Goal: Task Accomplishment & Management: Manage account settings

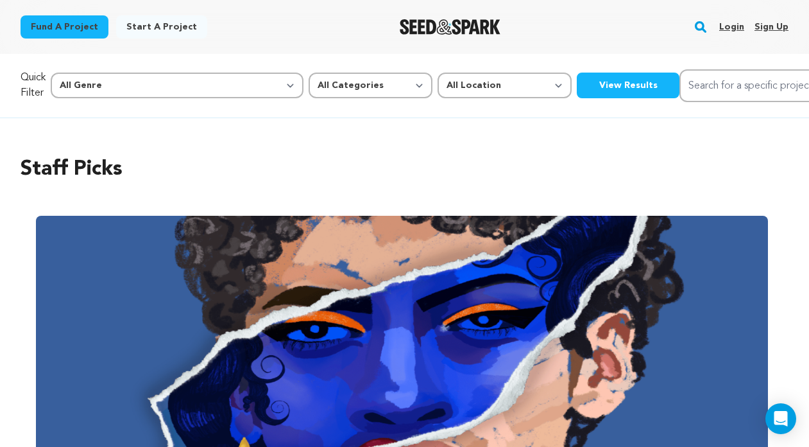
click at [719, 31] on link "Login" at bounding box center [731, 27] width 25 height 21
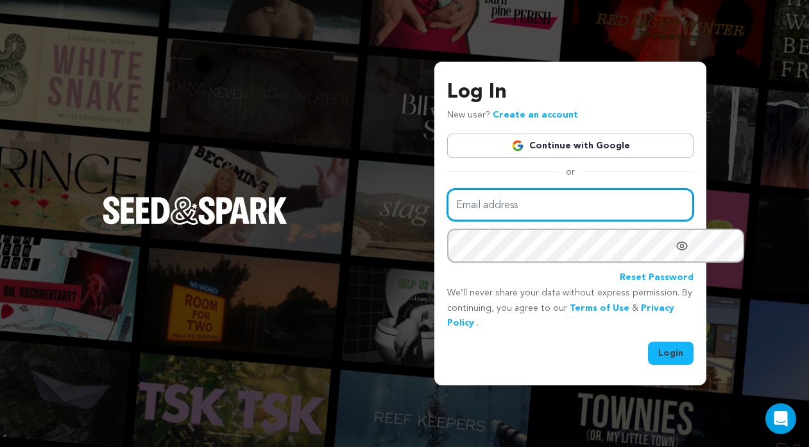
click at [447, 215] on input "Email address" at bounding box center [570, 205] width 246 height 33
type input "nelsonhume@mac.com"
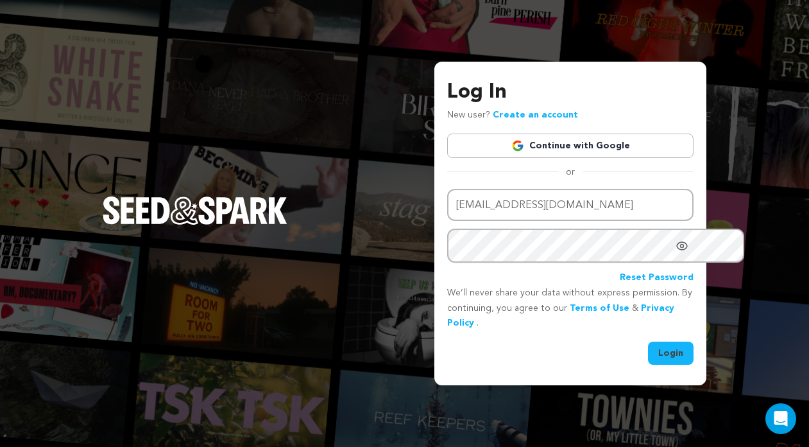
click at [681, 247] on icon "Show password as plain text. Warning: this will display your password on the sc…" at bounding box center [682, 245] width 3 height 3
click at [648, 355] on button "Login" at bounding box center [671, 352] width 46 height 23
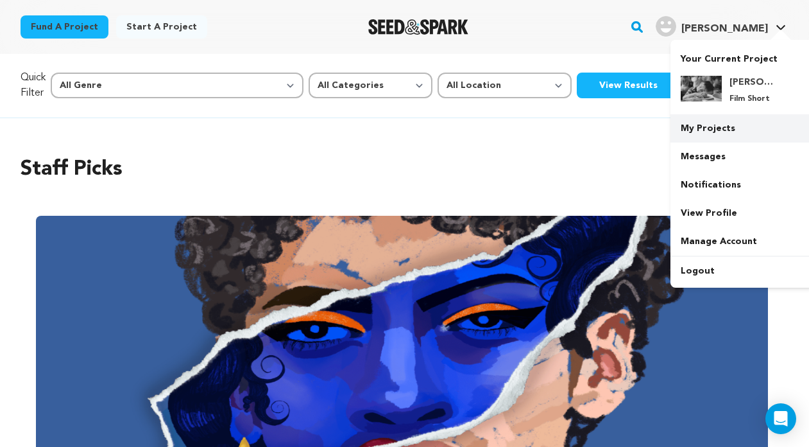
click at [684, 142] on link "My Projects" at bounding box center [742, 128] width 144 height 28
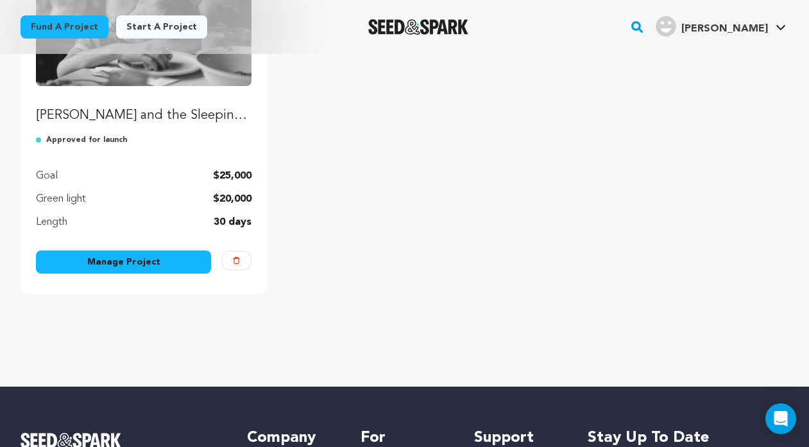
scroll to position [235, 0]
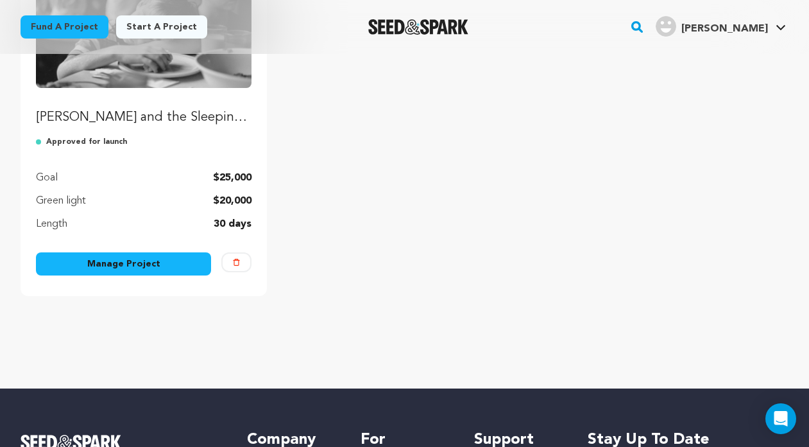
click at [164, 275] on link "Manage Project" at bounding box center [123, 263] width 175 height 23
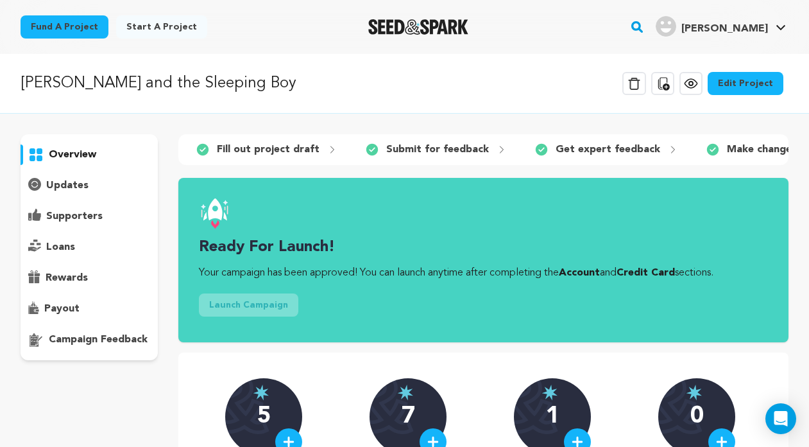
click at [740, 95] on link "Edit Project" at bounding box center [746, 83] width 76 height 23
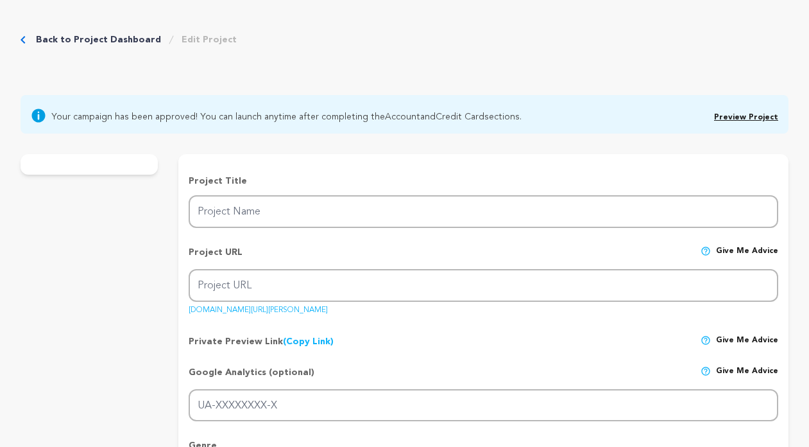
type input "[PERSON_NAME] and the Sleeping Boy"
type input "[PERSON_NAME]-and-the-sleeping-boy"
type input "Ten year old [PERSON_NAME] finds a boy asleep at the bottom of the playground s…"
type textarea "We’re bringing Uncle [PERSON_NAME]’s beloved [PERSON_NAME] from WFMU’s Greasy K…"
type textarea "[PERSON_NAME], [PERSON_NAME] and [PERSON_NAME] come from NY independent film. W…"
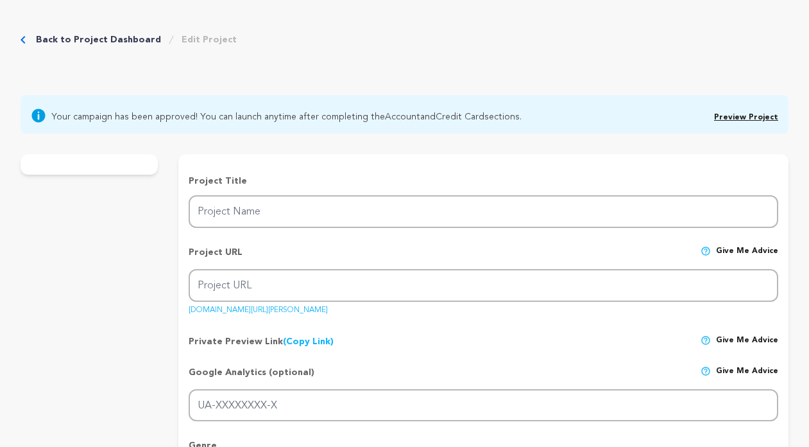
radio input "true"
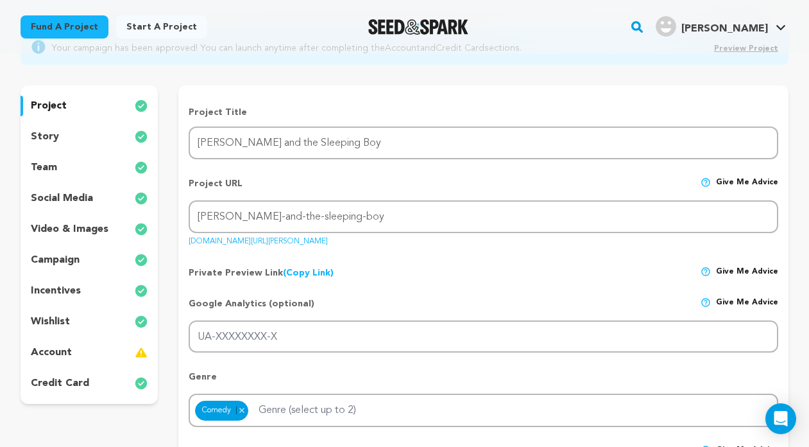
scroll to position [121, 0]
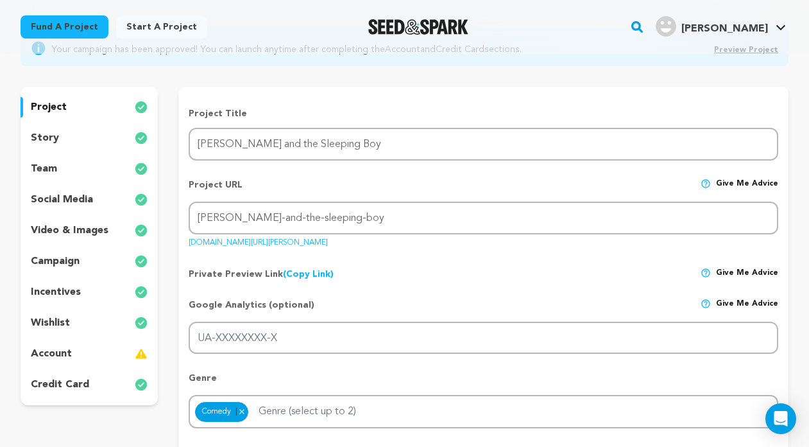
click at [80, 148] on div "story" at bounding box center [89, 138] width 137 height 21
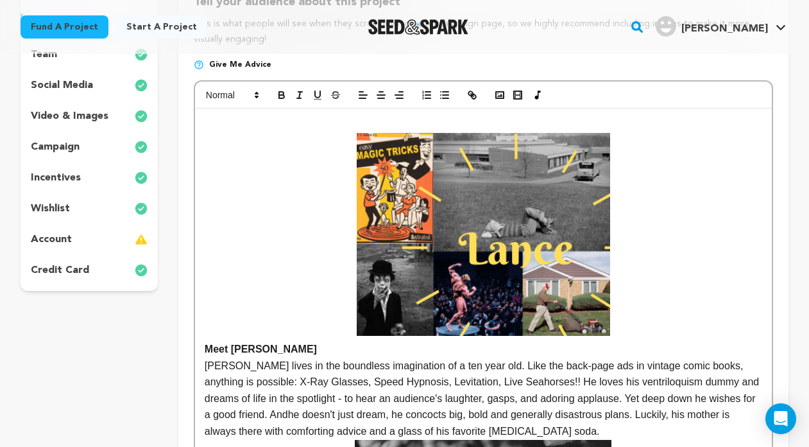
scroll to position [207, 0]
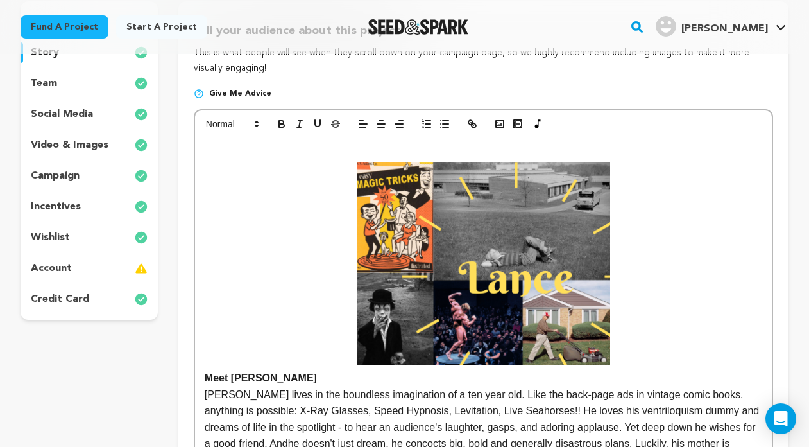
click at [76, 94] on div "team" at bounding box center [89, 83] width 137 height 21
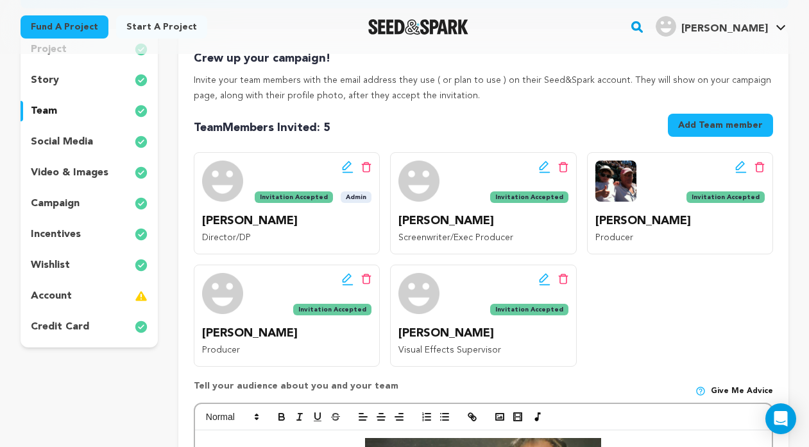
scroll to position [137, 0]
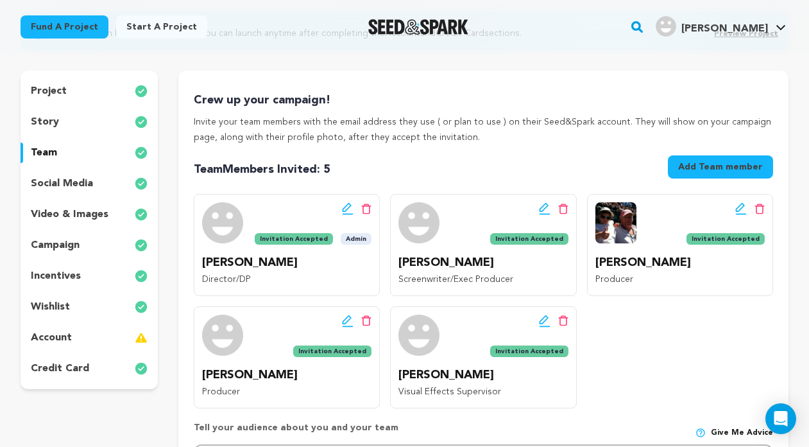
click at [78, 191] on p "social media" at bounding box center [62, 183] width 62 height 15
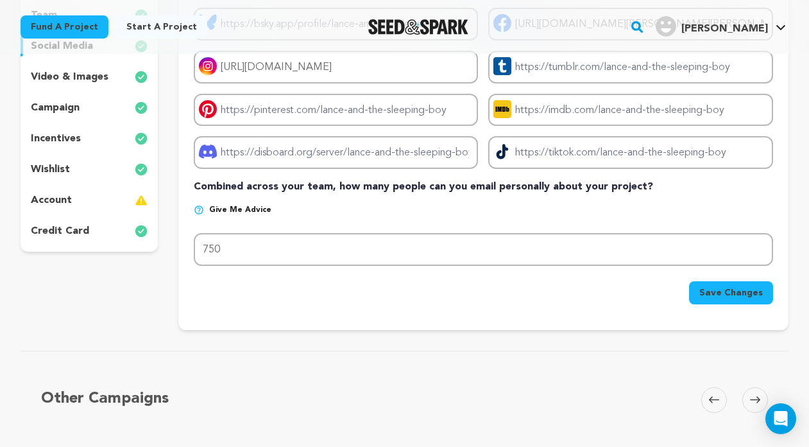
scroll to position [271, 0]
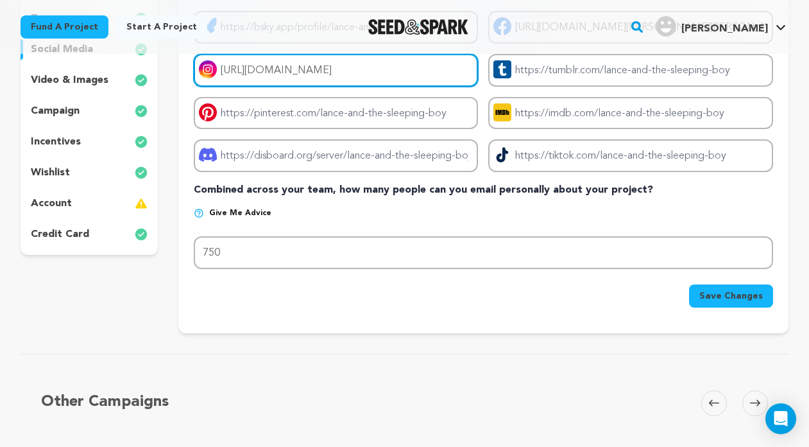
click at [433, 87] on input "https://www.instagram.com/nelsonhume" at bounding box center [336, 70] width 285 height 33
drag, startPoint x: 426, startPoint y: 148, endPoint x: 516, endPoint y: 151, distance: 90.5
click at [516, 151] on div "Project bluesky link Project facebook link https://www.facebook.com/tom.mangan.…" at bounding box center [483, 91] width 579 height 161
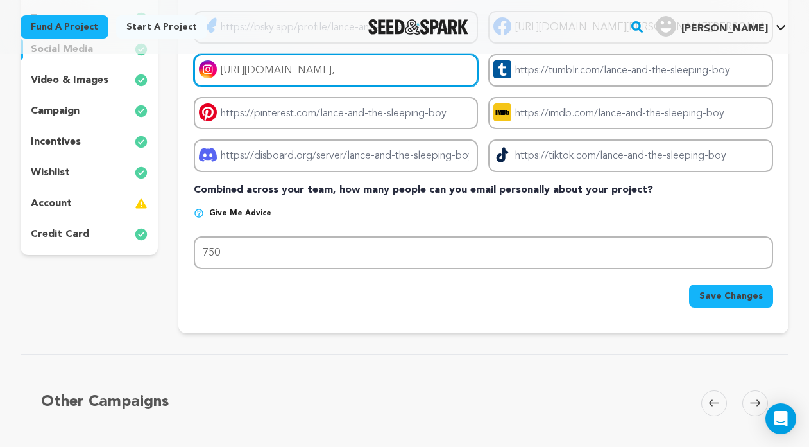
paste input "https://www.instagram.com/lancesleepingboyfilm/#"
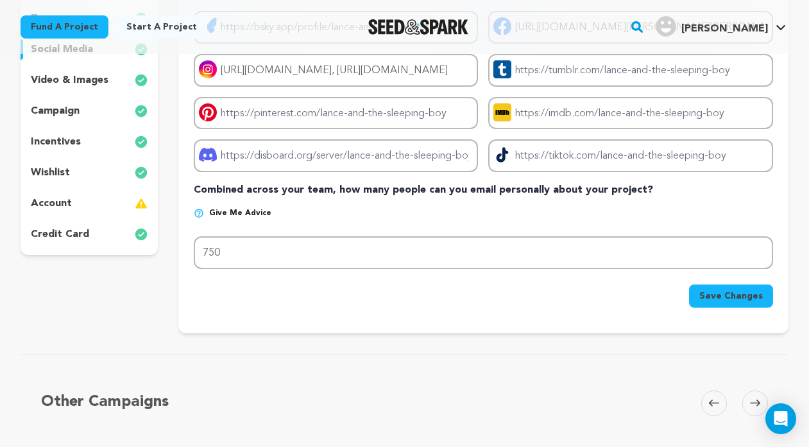
click at [707, 302] on span "Save Changes" at bounding box center [731, 295] width 64 height 13
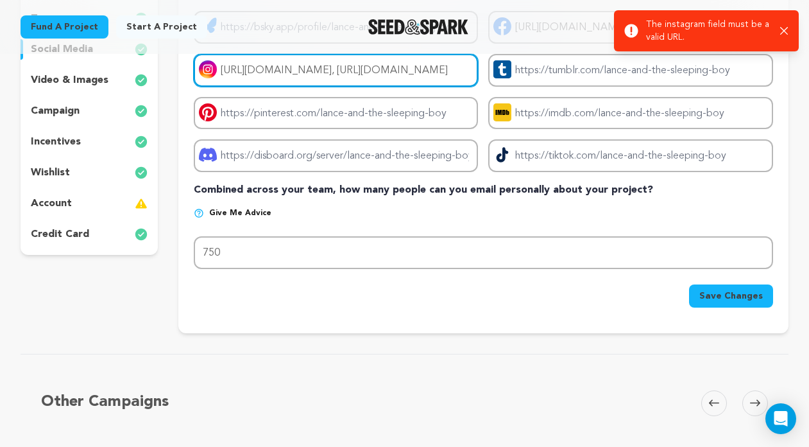
click at [423, 87] on input "https://www.instagram.com/nelsonhume, https://www.instagram.com/lancesleepingbo…" at bounding box center [336, 70] width 285 height 33
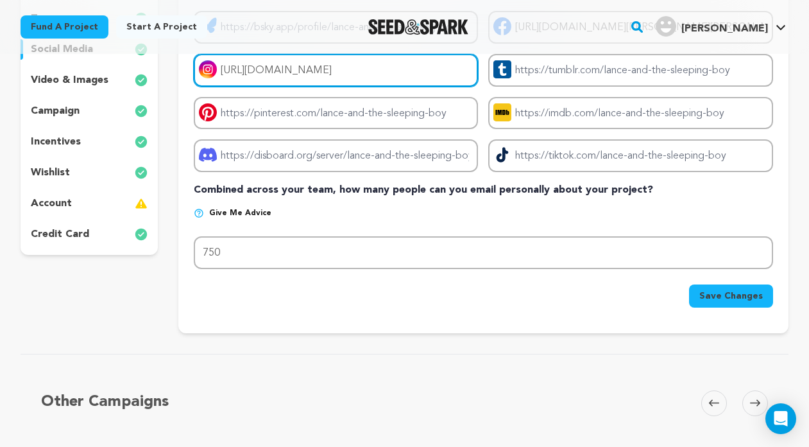
type input "https://www.instagram.com/nelsonhume"
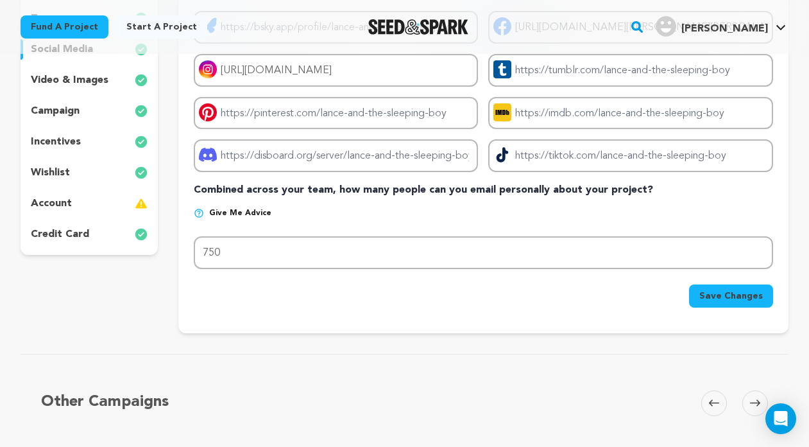
click at [715, 302] on span "Save Changes" at bounding box center [731, 295] width 64 height 13
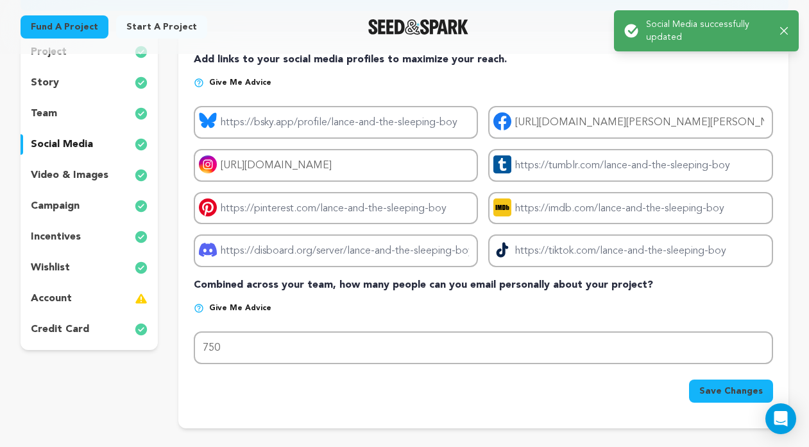
scroll to position [185, 0]
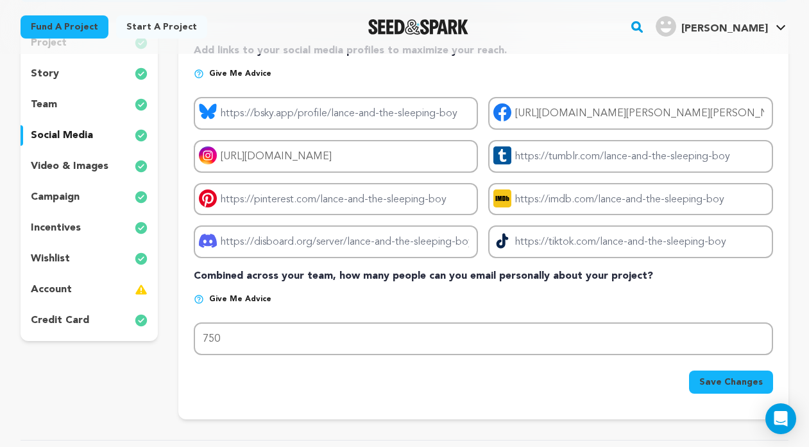
click at [80, 205] on p "campaign" at bounding box center [55, 196] width 49 height 15
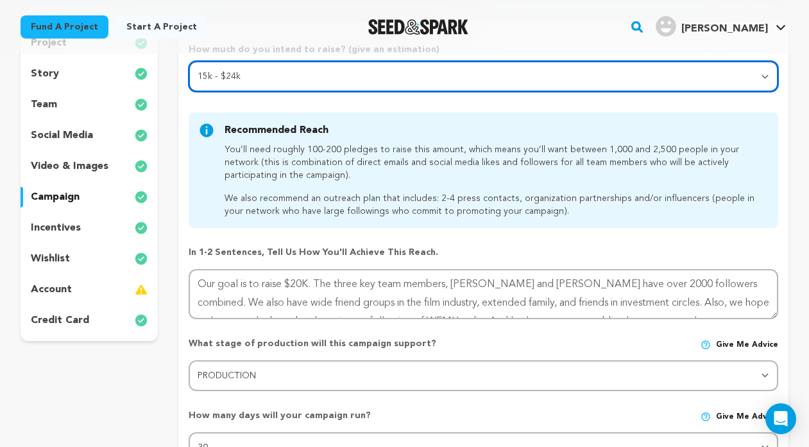
click at [307, 92] on select "Select your range Less than $10k 10k - $14k 15k - $24k 25k - $49k 50k or more" at bounding box center [484, 76] width 590 height 31
click at [195, 92] on select "Select your range Less than $10k 10k - $14k 15k - $24k 25k - $49k 50k or more" at bounding box center [484, 76] width 590 height 31
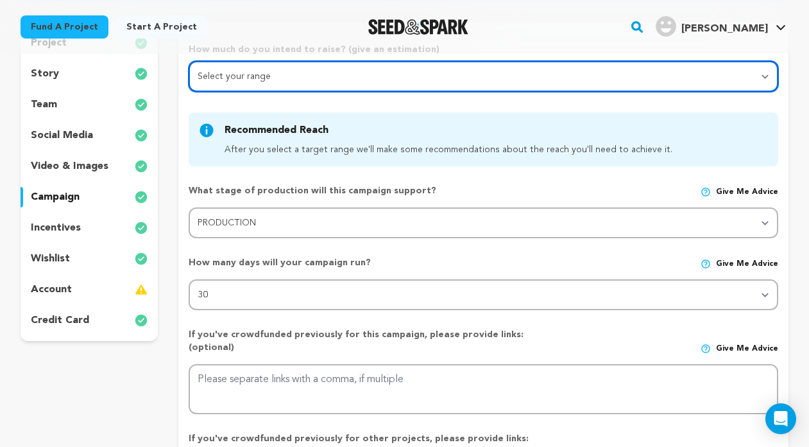
click at [298, 92] on select "Select your range Less than $10k 10k - $14k 15k - $24k 25k - $49k 50k or more" at bounding box center [484, 76] width 590 height 31
select select "3"
click at [195, 92] on select "Select your range Less than $10k 10k - $14k 15k - $24k 25k - $49k 50k or more" at bounding box center [484, 76] width 590 height 31
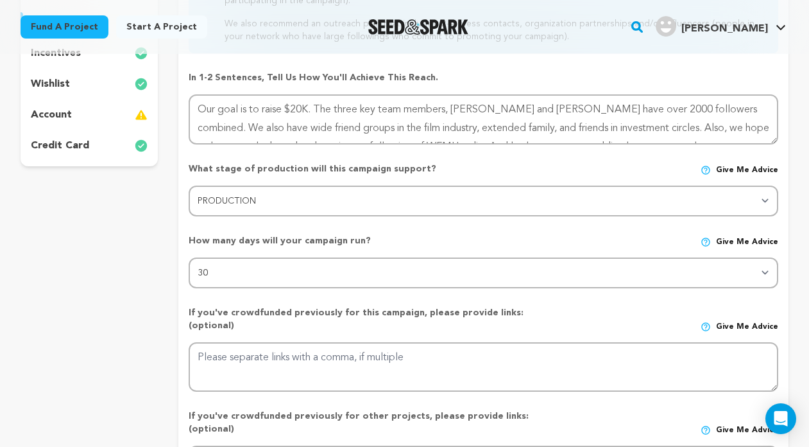
scroll to position [378, 0]
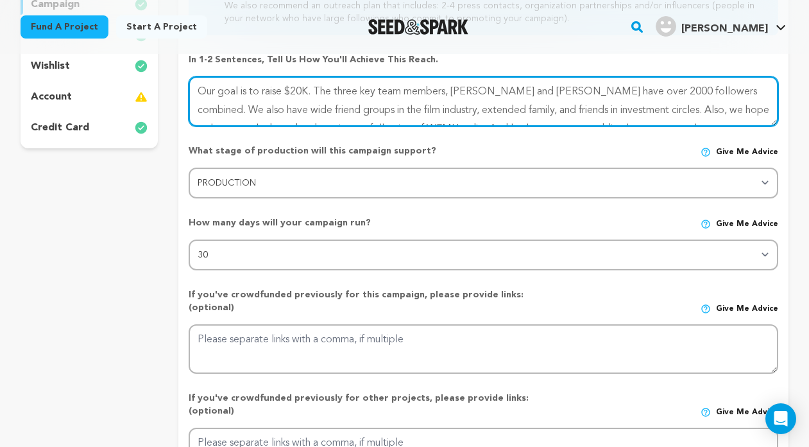
click at [313, 126] on textarea at bounding box center [484, 101] width 590 height 50
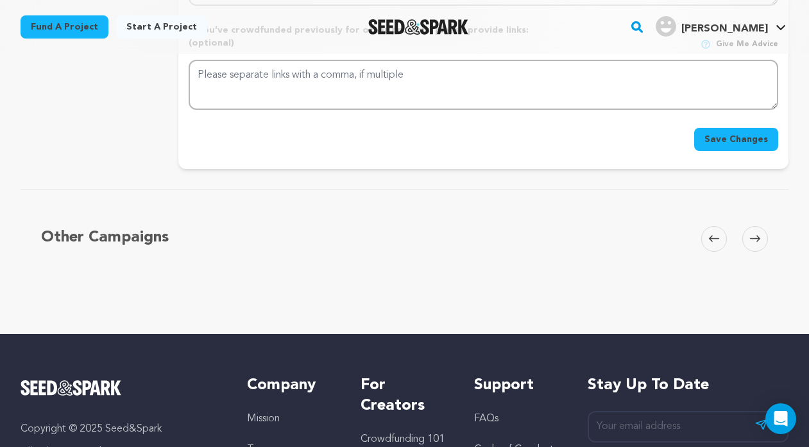
scroll to position [747, 0]
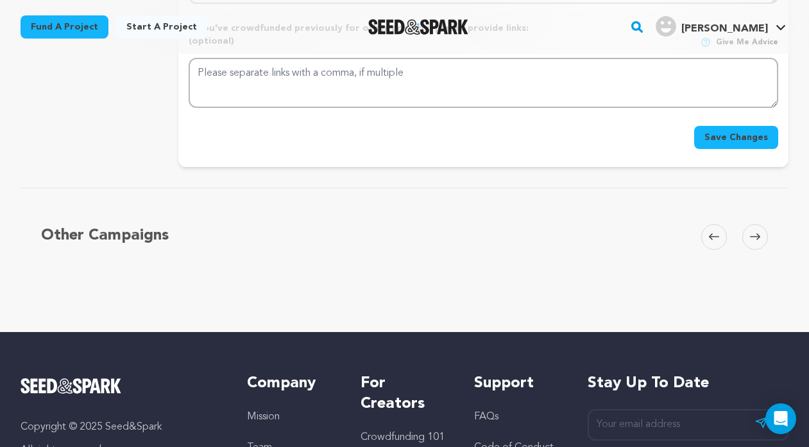
type textarea "Our goal is to raise $18K. The three key team members, Nelson, Randy and Tom ha…"
click at [700, 149] on button "Save Changes" at bounding box center [736, 137] width 84 height 23
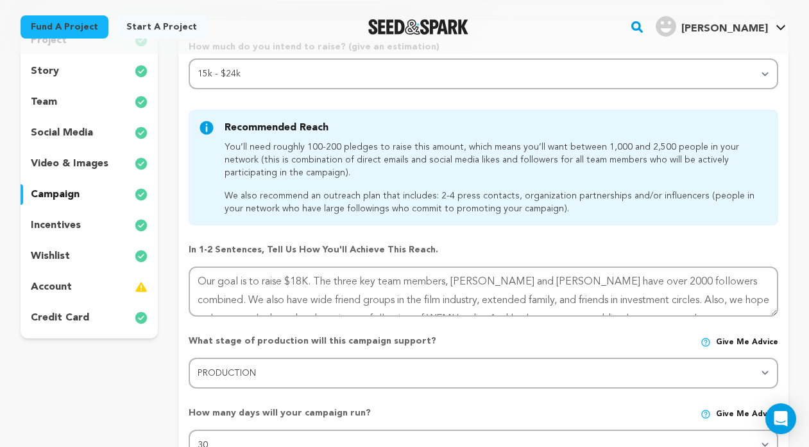
scroll to position [196, 0]
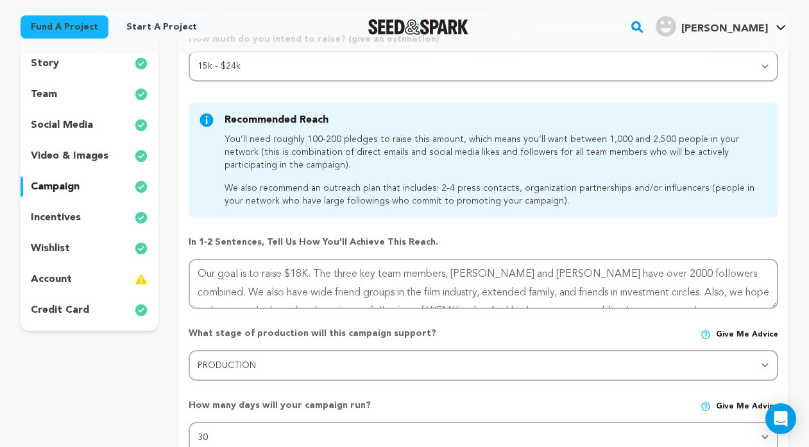
click at [76, 225] on p "incentives" at bounding box center [56, 217] width 50 height 15
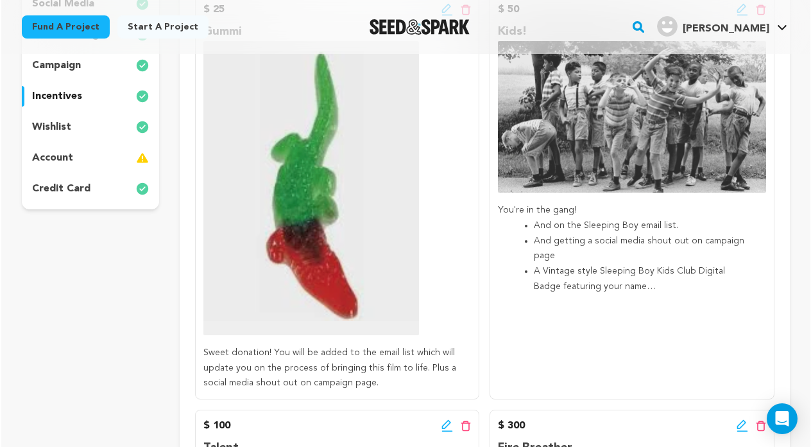
scroll to position [326, 0]
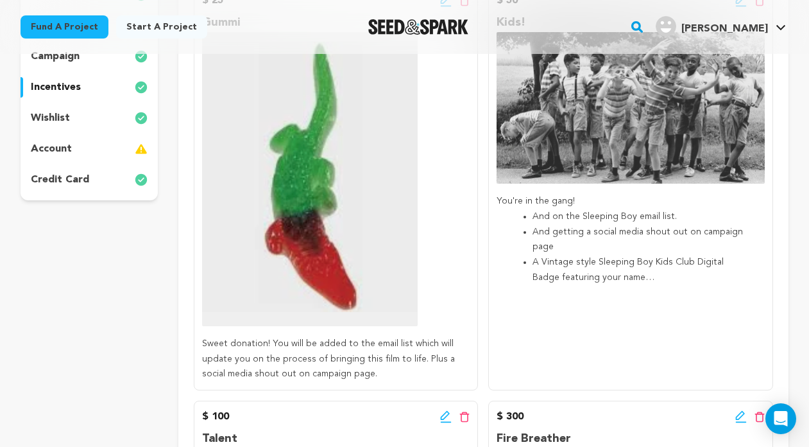
click at [72, 157] on p "account" at bounding box center [51, 148] width 41 height 15
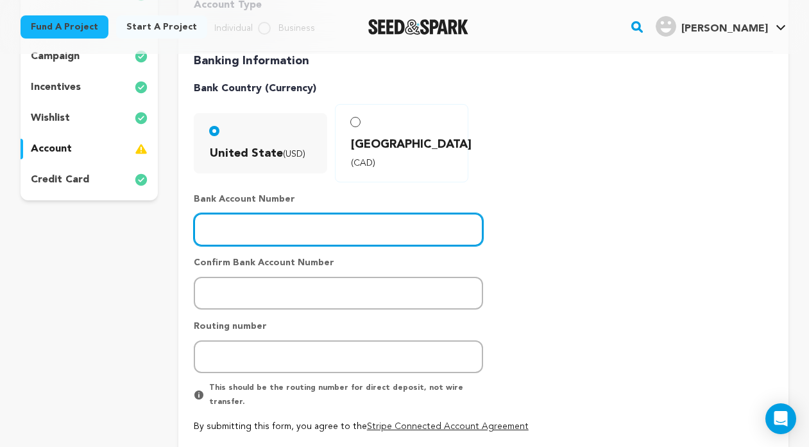
click at [322, 246] on input "number" at bounding box center [339, 229] width 290 height 33
paste input "2903088329"
type input "2903088329"
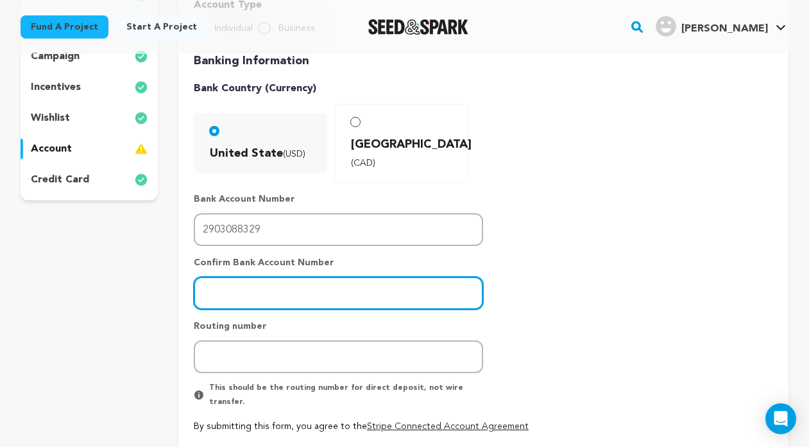
click at [257, 309] on input "number" at bounding box center [339, 293] width 290 height 33
paste input "2903088329"
type input "2903088329"
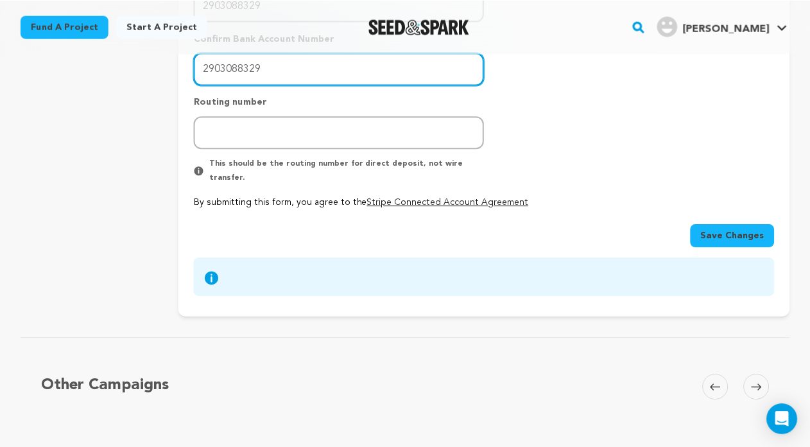
scroll to position [551, 0]
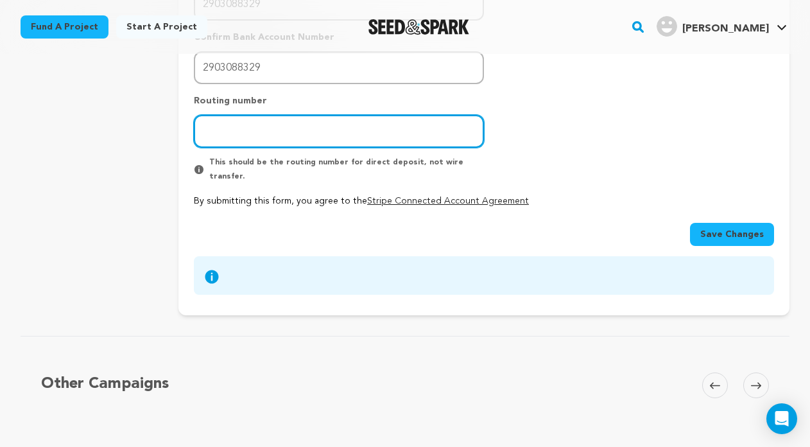
click at [278, 148] on input "number" at bounding box center [339, 131] width 290 height 33
paste input "021000021"
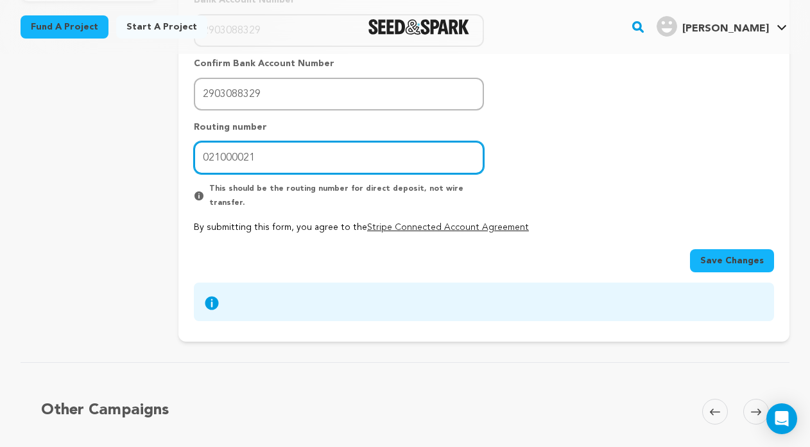
scroll to position [531, 0]
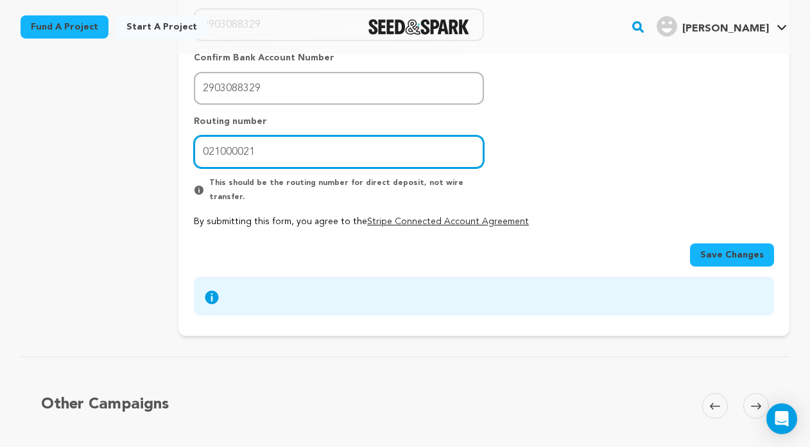
type input "021000021"
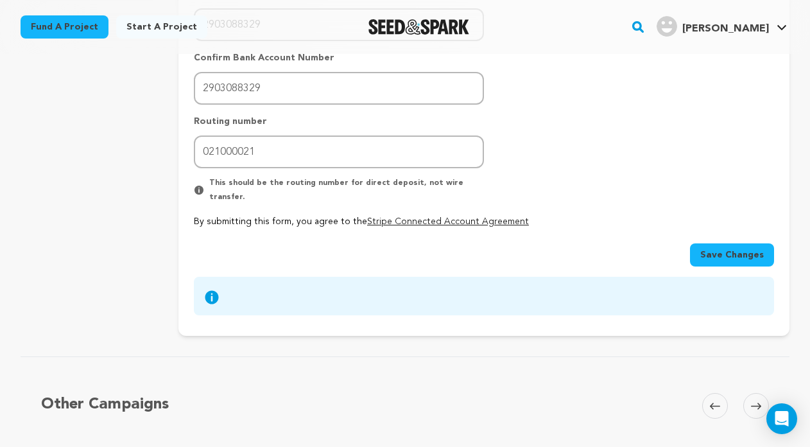
click at [700, 261] on span "Save Changes" at bounding box center [732, 254] width 64 height 13
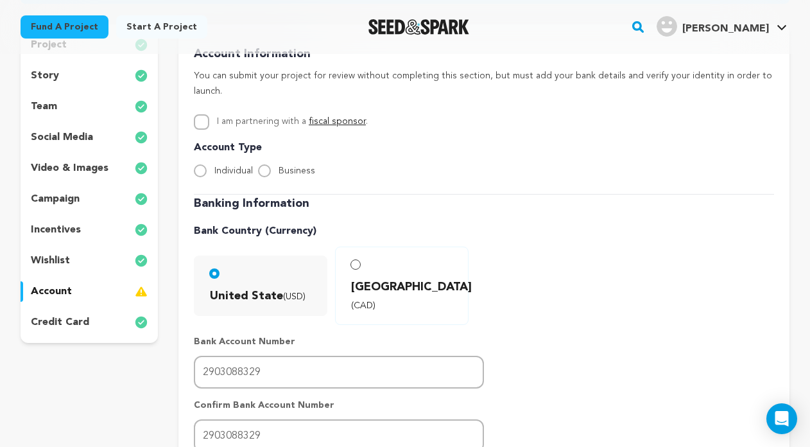
scroll to position [151, 0]
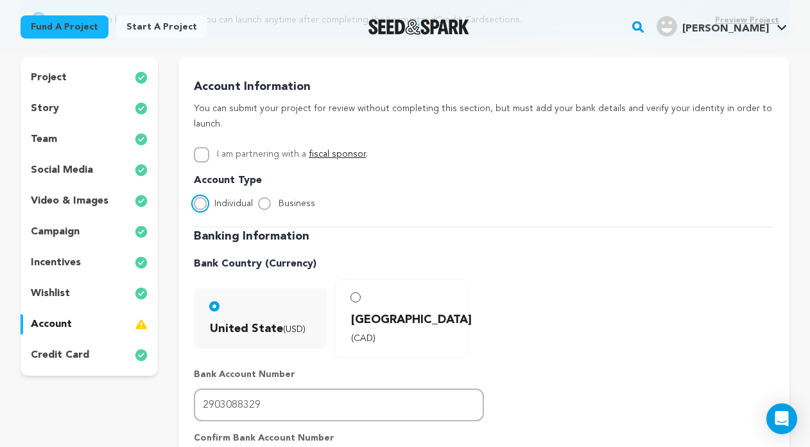
click at [207, 210] on input "Individual" at bounding box center [200, 203] width 13 height 13
radio input "true"
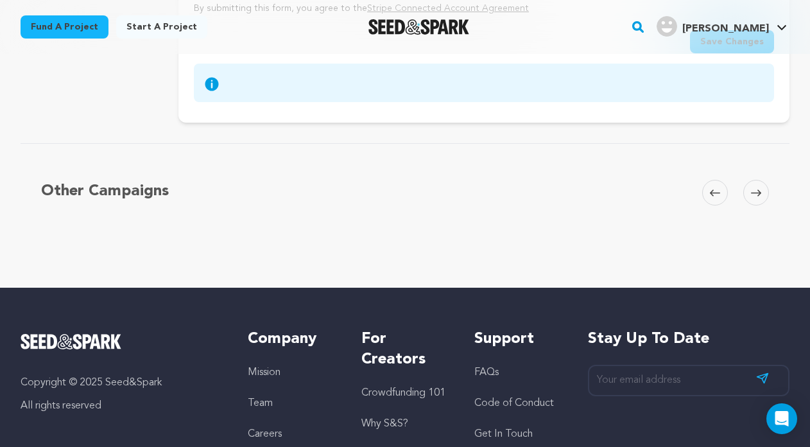
scroll to position [747, 0]
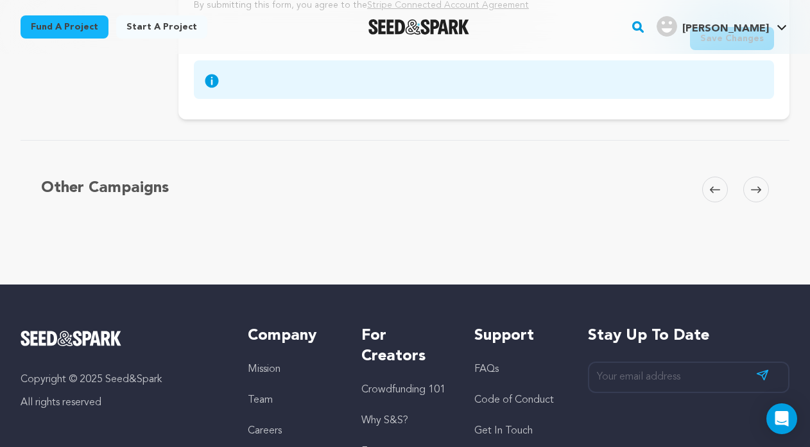
click at [708, 45] on span "Save Changes" at bounding box center [732, 38] width 64 height 13
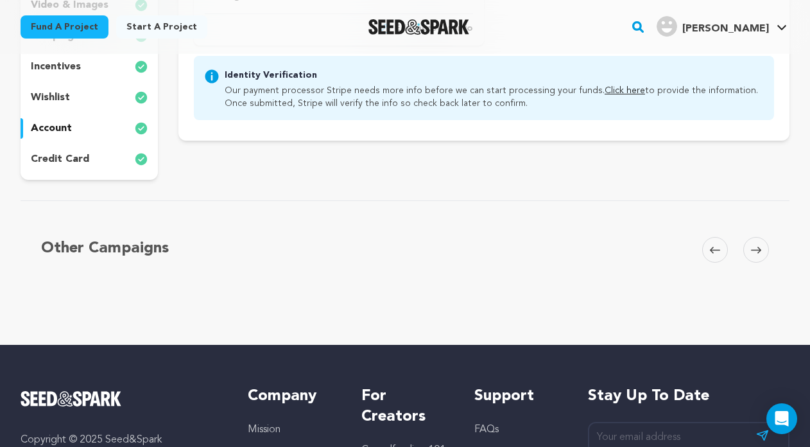
scroll to position [342, 0]
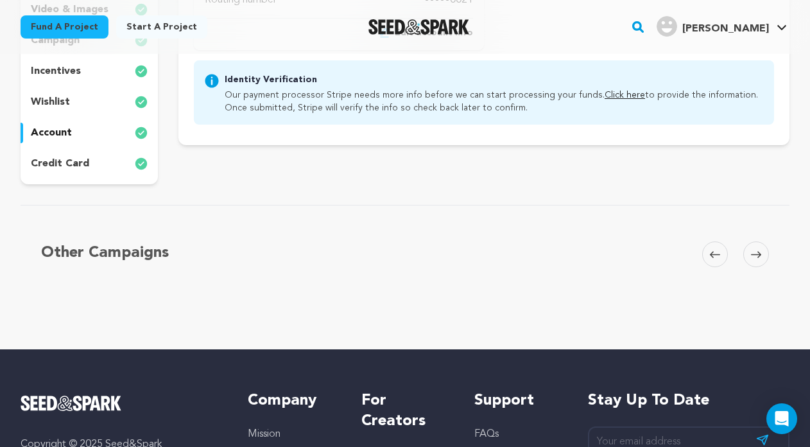
click at [89, 171] on p "credit card" at bounding box center [60, 163] width 58 height 15
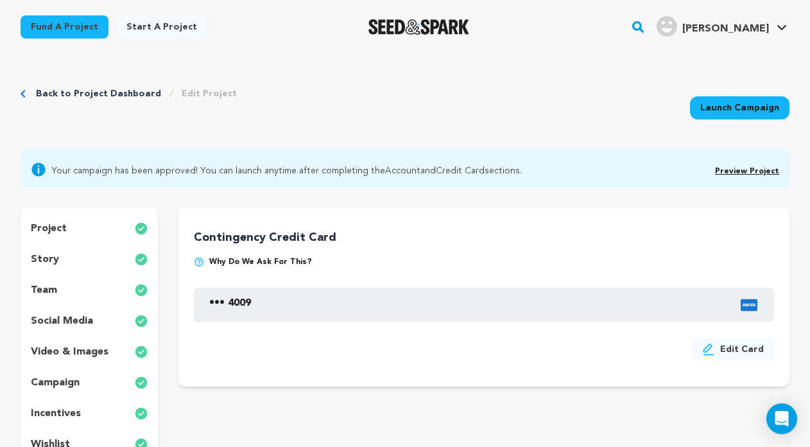
click at [53, 100] on link "Back to Project Dashboard" at bounding box center [98, 93] width 125 height 13
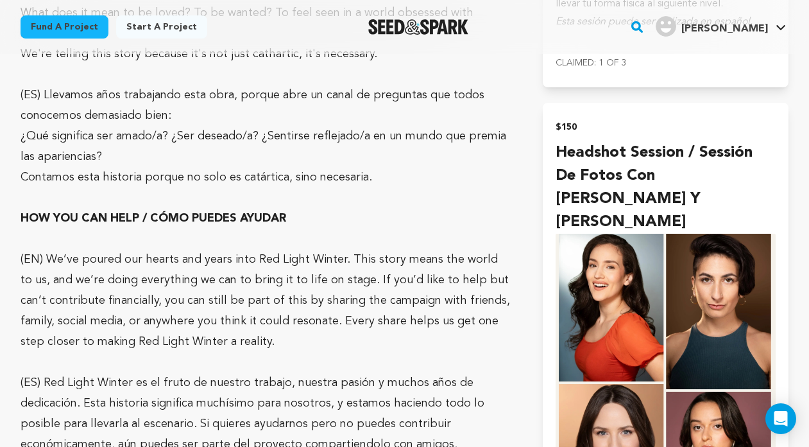
scroll to position [6269, 0]
